Goal: Navigation & Orientation: Find specific page/section

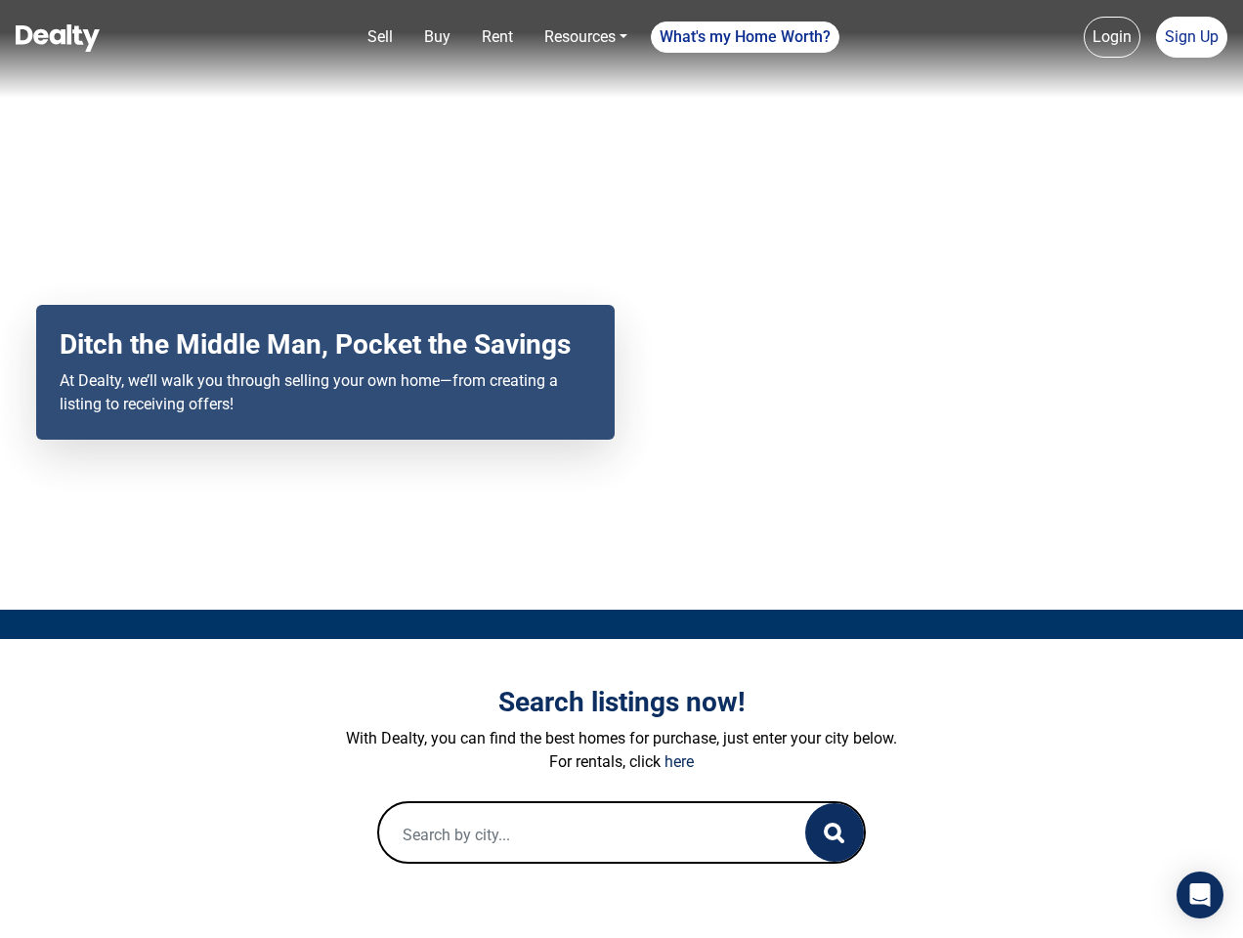
click at [621, 469] on div "Your browser does not support the video tag. Ditch the Middle Man, Pocket the S…" at bounding box center [621, 305] width 1243 height 610
click at [380, 37] on link "Sell" at bounding box center [380, 37] width 41 height 39
click at [437, 37] on nav "Sell Buy Rent Resources Loan Calculator Loan Options Find an agent What's my Ho…" at bounding box center [621, 49] width 1243 height 98
click at [497, 37] on link "Rent" at bounding box center [497, 37] width 47 height 39
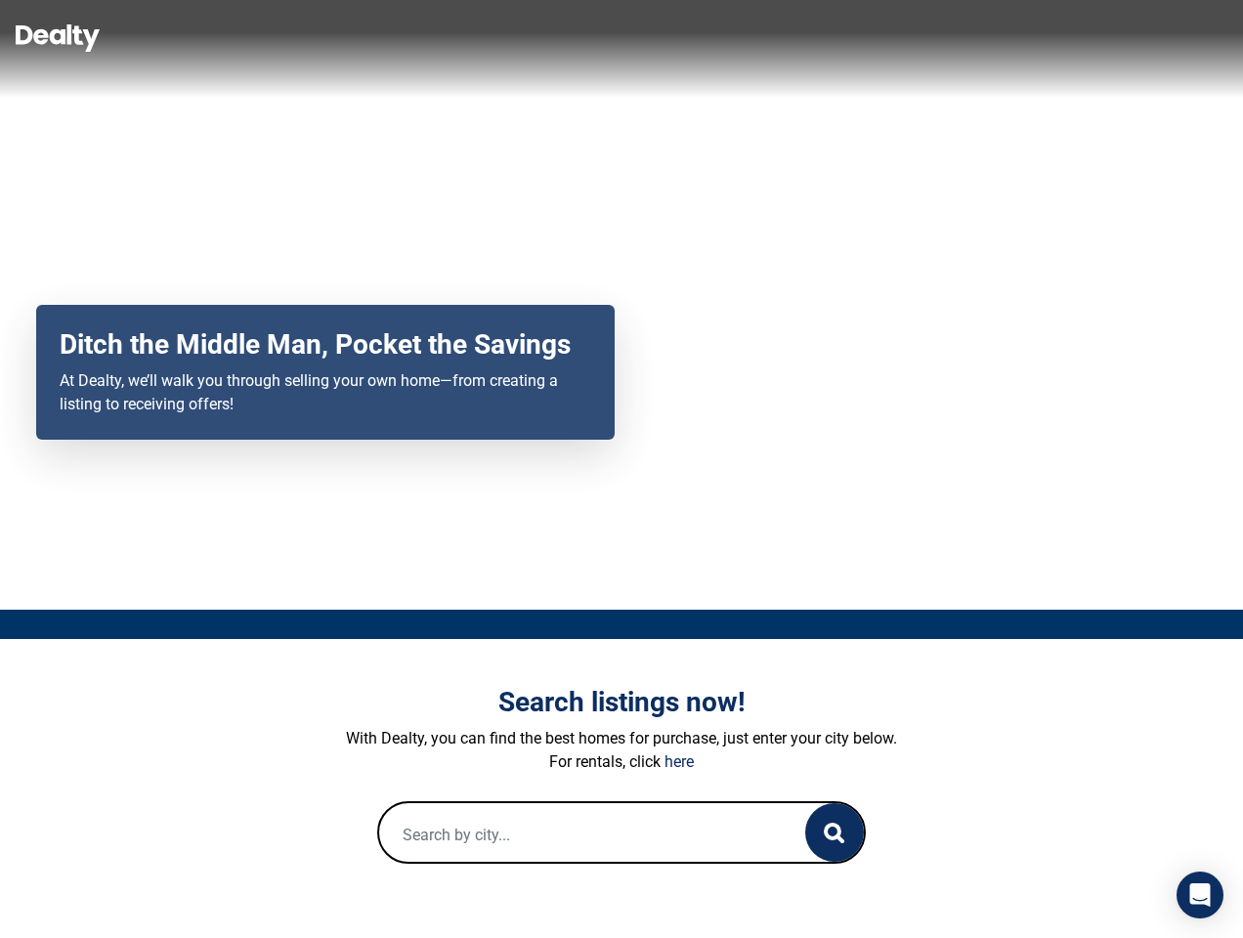
click at [585, 37] on link "Resources" at bounding box center [585, 37] width 99 height 39
click at [746, 37] on link "What's my Home Worth?" at bounding box center [745, 36] width 189 height 31
click at [1112, 37] on nav "Sell Buy Rent Resources Loan Calculator Loan Options Find an agent What's my Ho…" at bounding box center [621, 49] width 1243 height 98
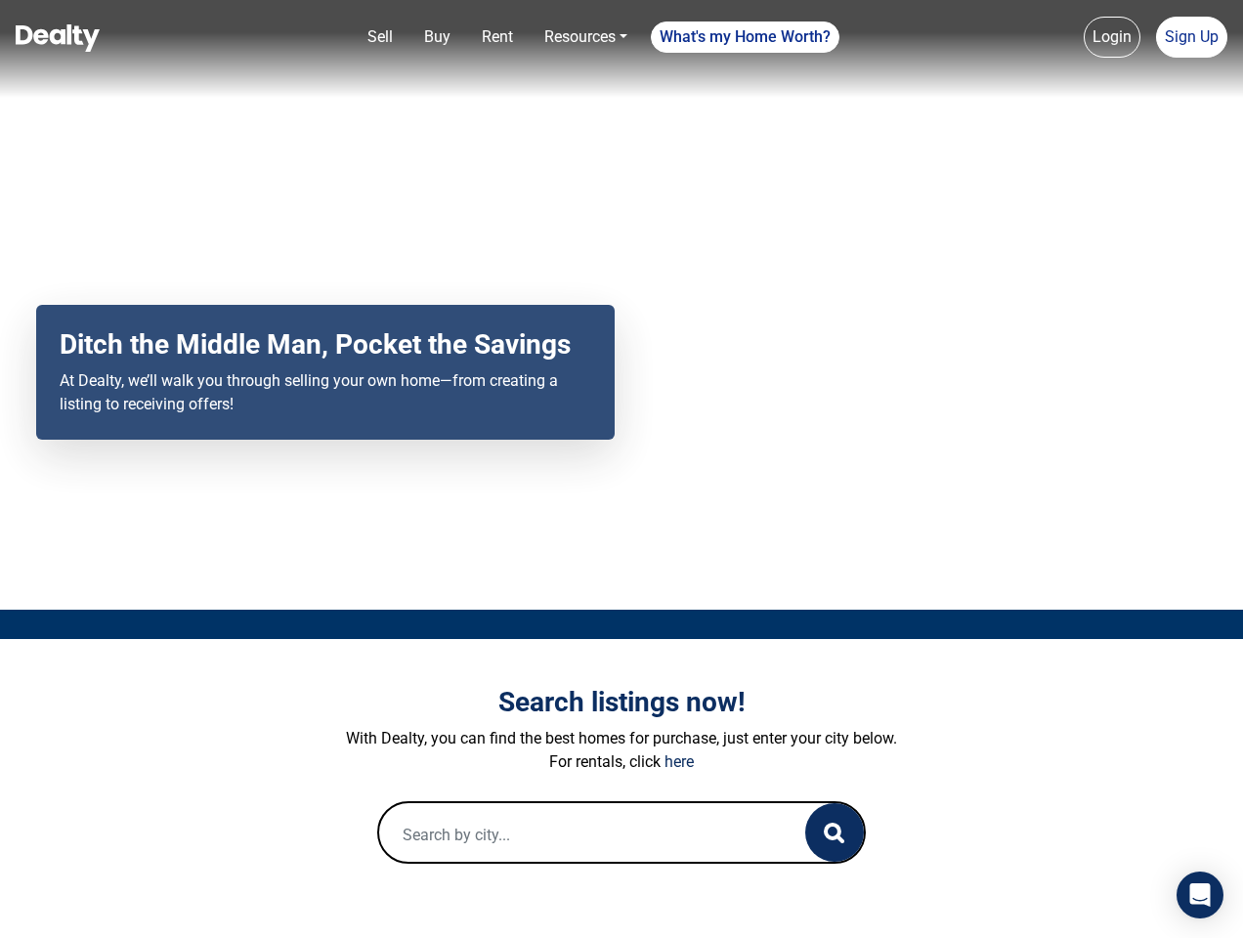
click at [1191, 37] on link "Sign Up" at bounding box center [1191, 37] width 71 height 41
click at [834, 832] on icon "button" at bounding box center [834, 833] width 21 height 21
click at [1200, 895] on icon "Open Intercom Messenger" at bounding box center [1200, 894] width 21 height 23
